Goal: Transaction & Acquisition: Purchase product/service

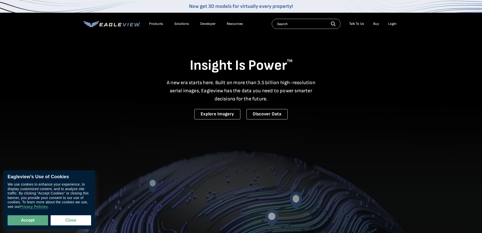
click at [395, 23] on div "Login" at bounding box center [392, 24] width 8 height 5
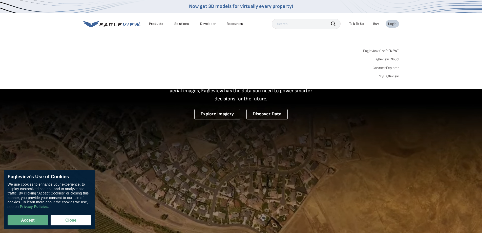
click at [390, 76] on link "MyEagleview" at bounding box center [389, 76] width 20 height 5
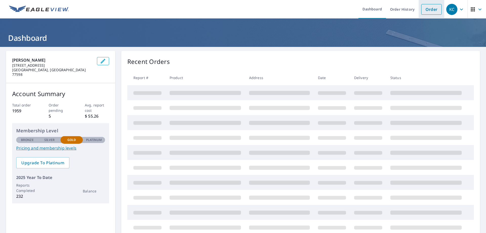
click at [429, 11] on link "Order" at bounding box center [431, 9] width 21 height 11
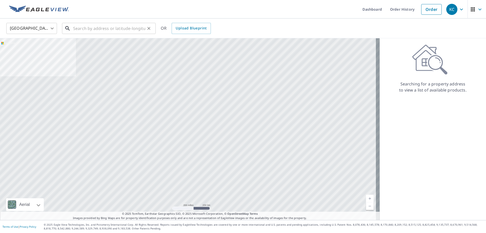
click at [142, 30] on input "text" at bounding box center [109, 28] width 72 height 14
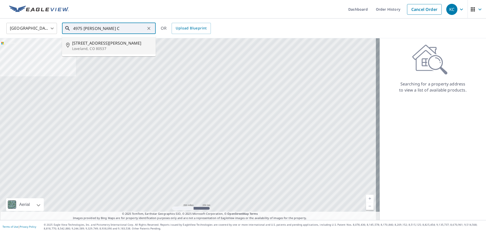
click at [106, 51] on li "[STREET_ADDRESS][PERSON_NAME]" at bounding box center [109, 45] width 94 height 17
type input "[STREET_ADDRESS][PERSON_NAME]"
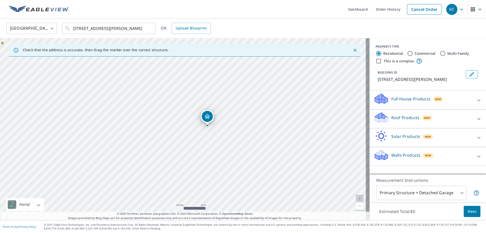
click at [399, 114] on div "Roof Products New" at bounding box center [423, 118] width 99 height 14
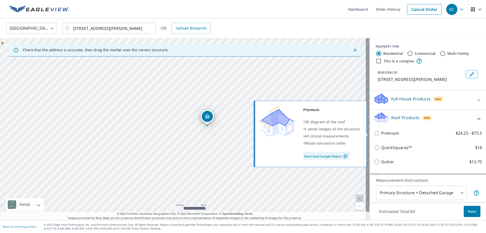
click at [391, 131] on p "Premium" at bounding box center [390, 133] width 18 height 6
click at [381, 131] on input "Premium $24.25 - $75.5" at bounding box center [378, 133] width 8 height 6
checkbox input "true"
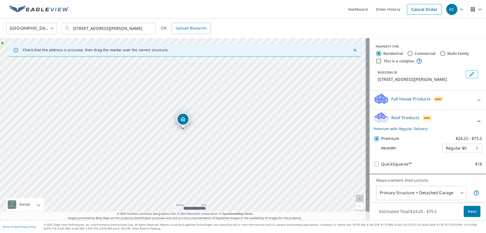
click at [400, 117] on p "Roof Products" at bounding box center [406, 117] width 28 height 6
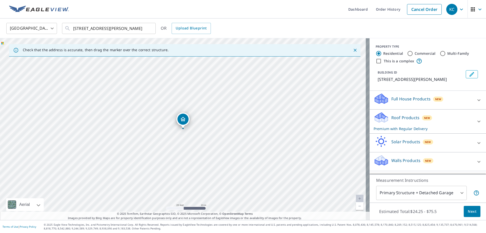
click at [403, 193] on body "KC KC Dashboard Order History Cancel Order KC [GEOGRAPHIC_DATA] [GEOGRAPHIC_DAT…" at bounding box center [243, 116] width 486 height 233
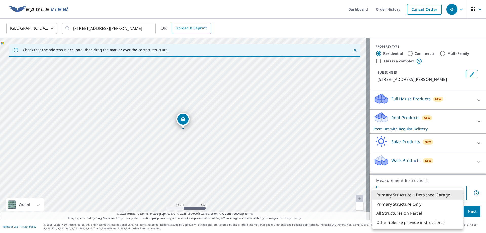
click at [406, 211] on li "All Structures on Parcel" at bounding box center [418, 212] width 91 height 9
type input "3"
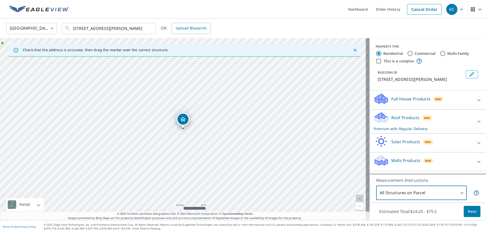
click at [471, 209] on span "Next" at bounding box center [472, 211] width 9 height 6
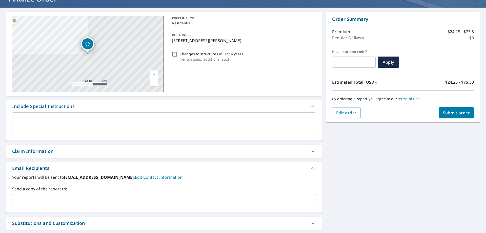
scroll to position [76, 0]
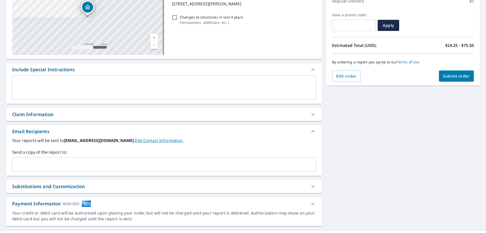
click at [48, 162] on input "text" at bounding box center [160, 164] width 292 height 10
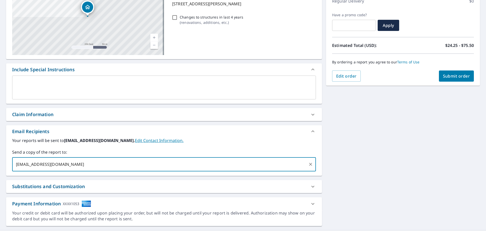
type input "[EMAIL_ADDRESS][DOMAIN_NAME]"
click at [70, 112] on div "Claim Information" at bounding box center [159, 114] width 295 height 7
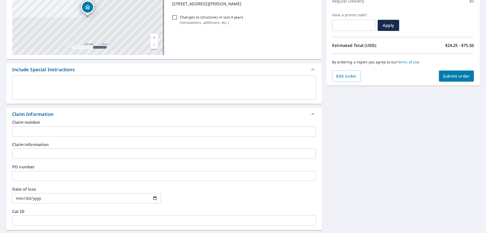
click at [89, 136] on div "Claim number ​ Claim information ​ PO number ​ Date of loss ​ Cat ID ​" at bounding box center [164, 175] width 316 height 110
click at [88, 134] on input "text" at bounding box center [164, 131] width 304 height 10
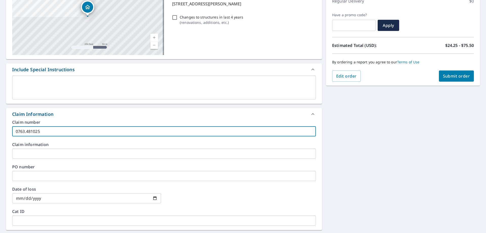
type input "0763.481025"
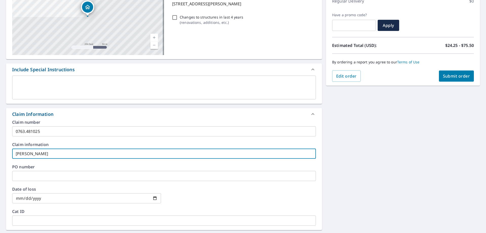
type input "[PERSON_NAME]"
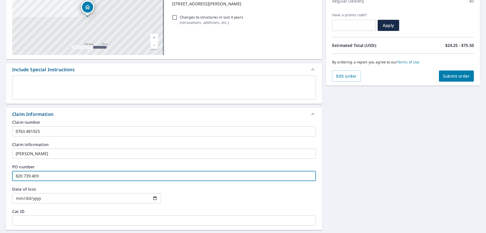
type input "820 739 409"
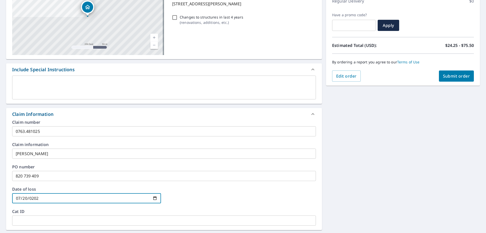
type input "[DATE]"
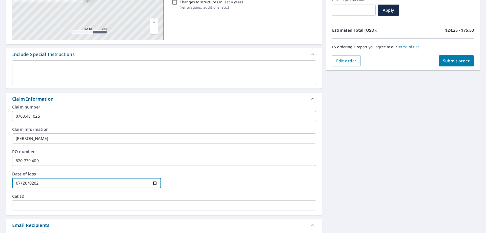
scroll to position [25, 0]
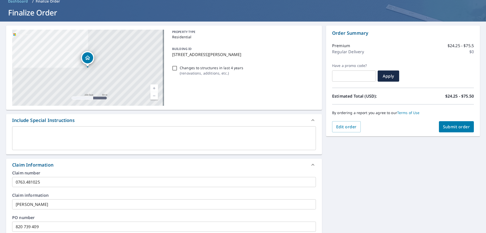
click at [440, 175] on div "[STREET_ADDRESS][PERSON_NAME] Aerial Road A standard road map Aerial A detailed…" at bounding box center [243, 206] width 486 height 368
click at [464, 125] on span "Submit order" at bounding box center [456, 127] width 27 height 6
